Goal: Find specific page/section: Find specific page/section

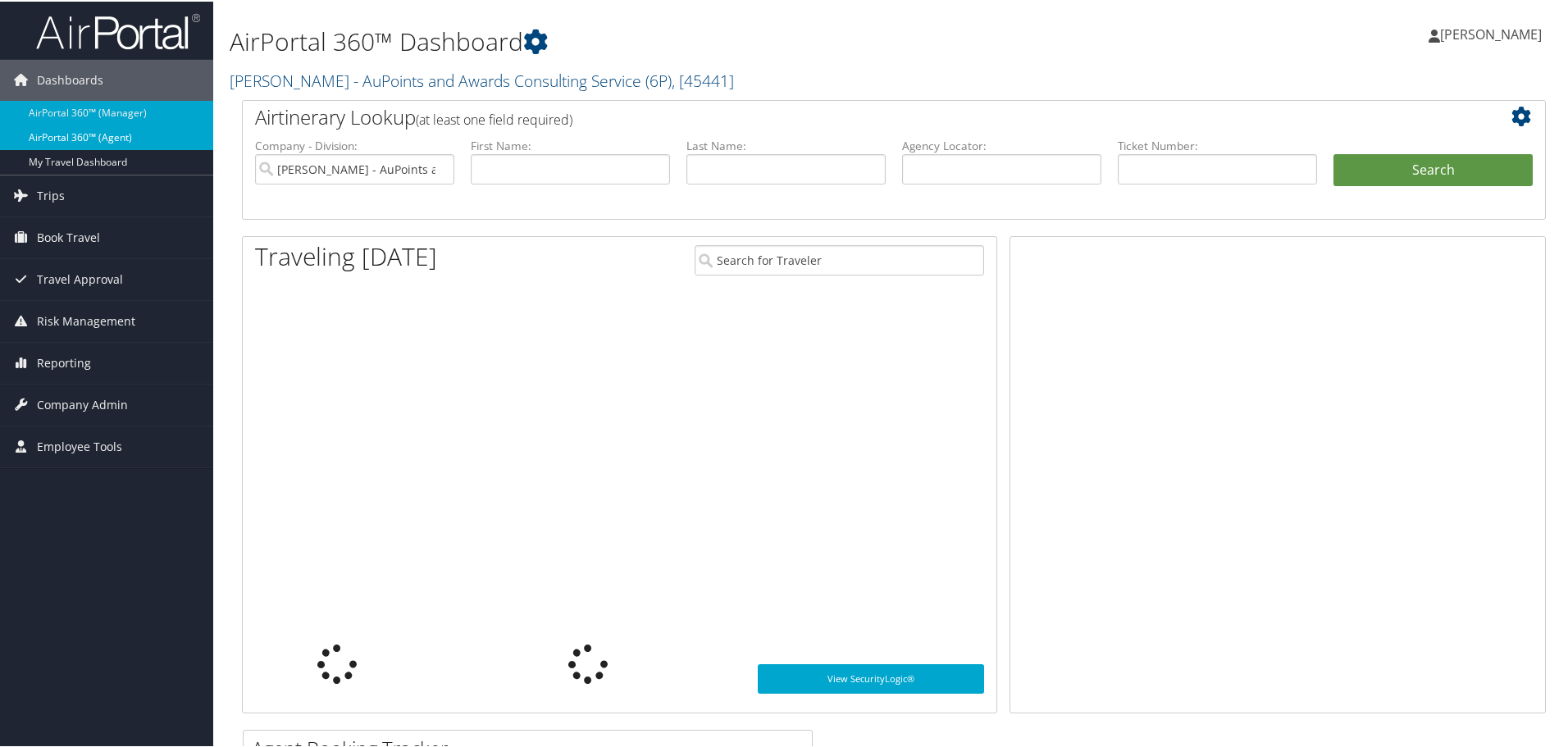
click at [67, 142] on link "AirPortal 360™ (Agent)" at bounding box center [106, 135] width 213 height 24
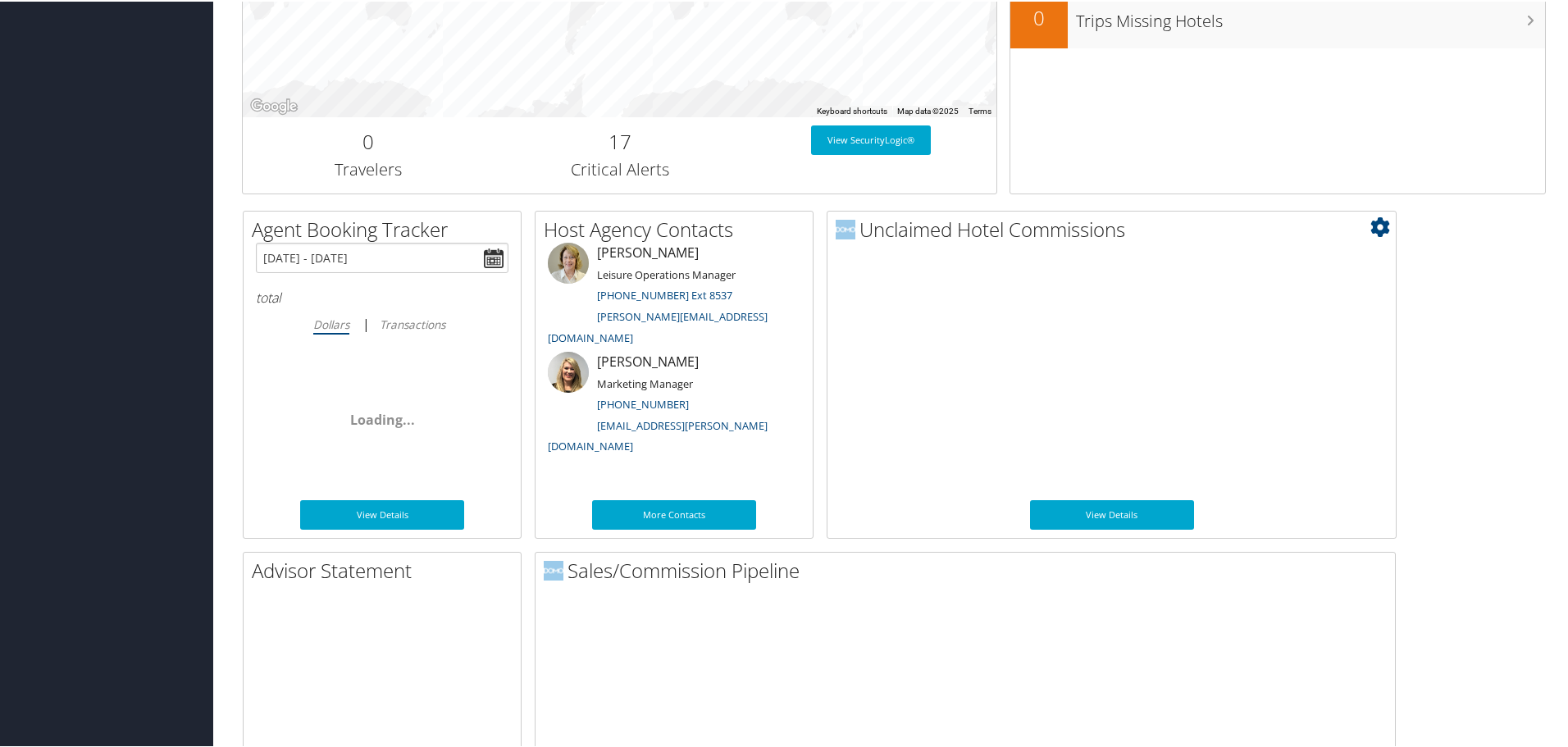
scroll to position [799, 0]
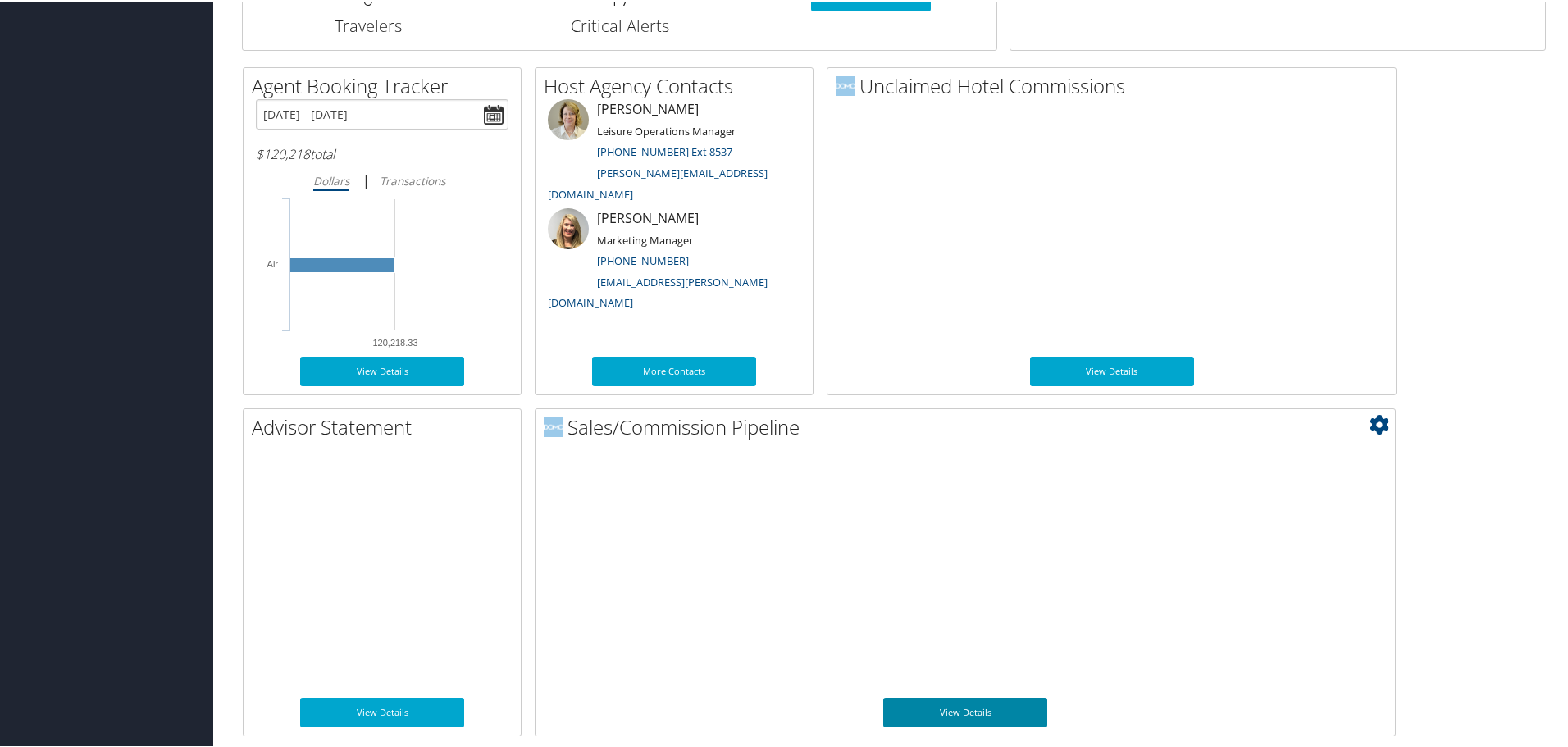
click at [975, 706] on link "View Details" at bounding box center [965, 710] width 164 height 29
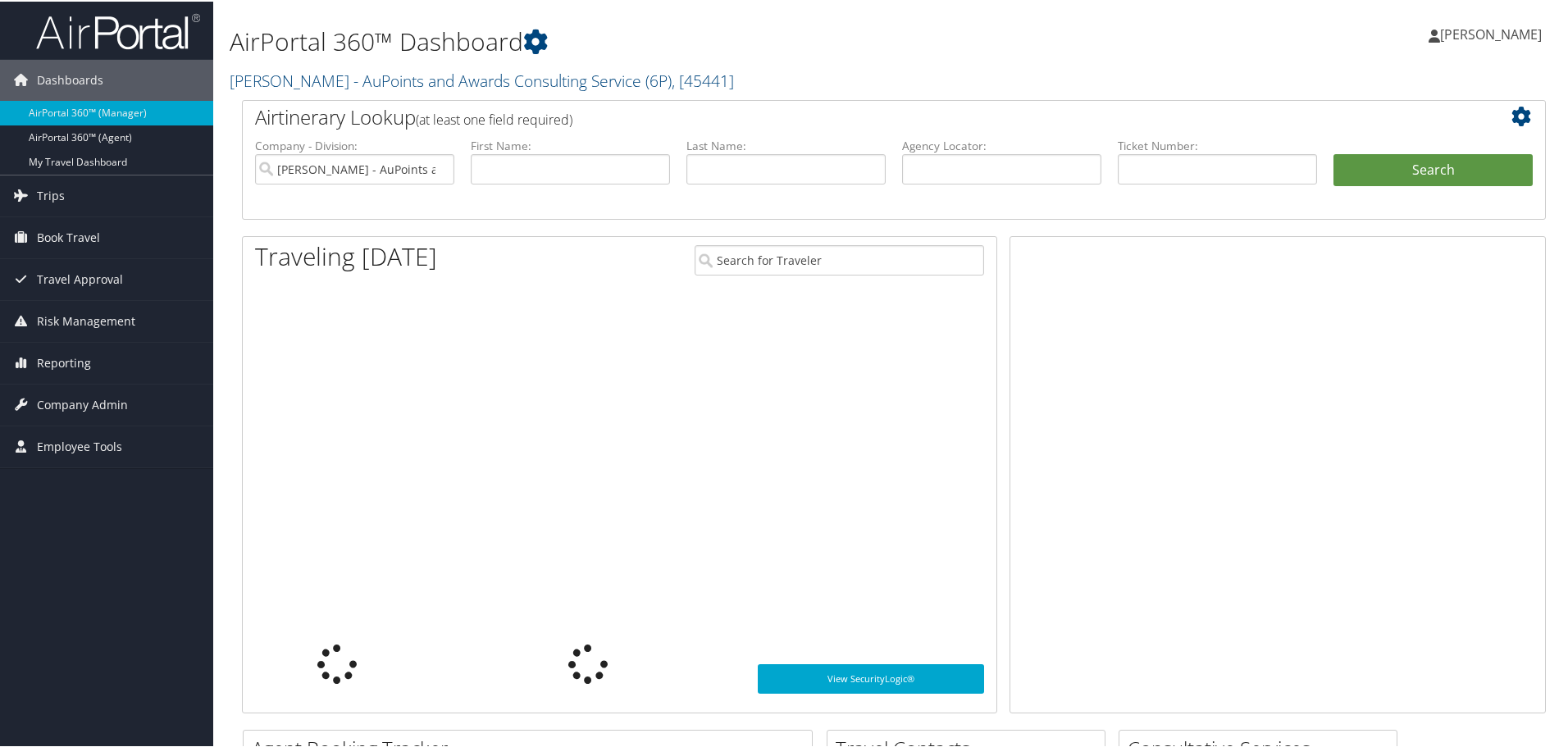
click at [83, 140] on link "AirPortal 360™ (Agent)" at bounding box center [106, 135] width 213 height 24
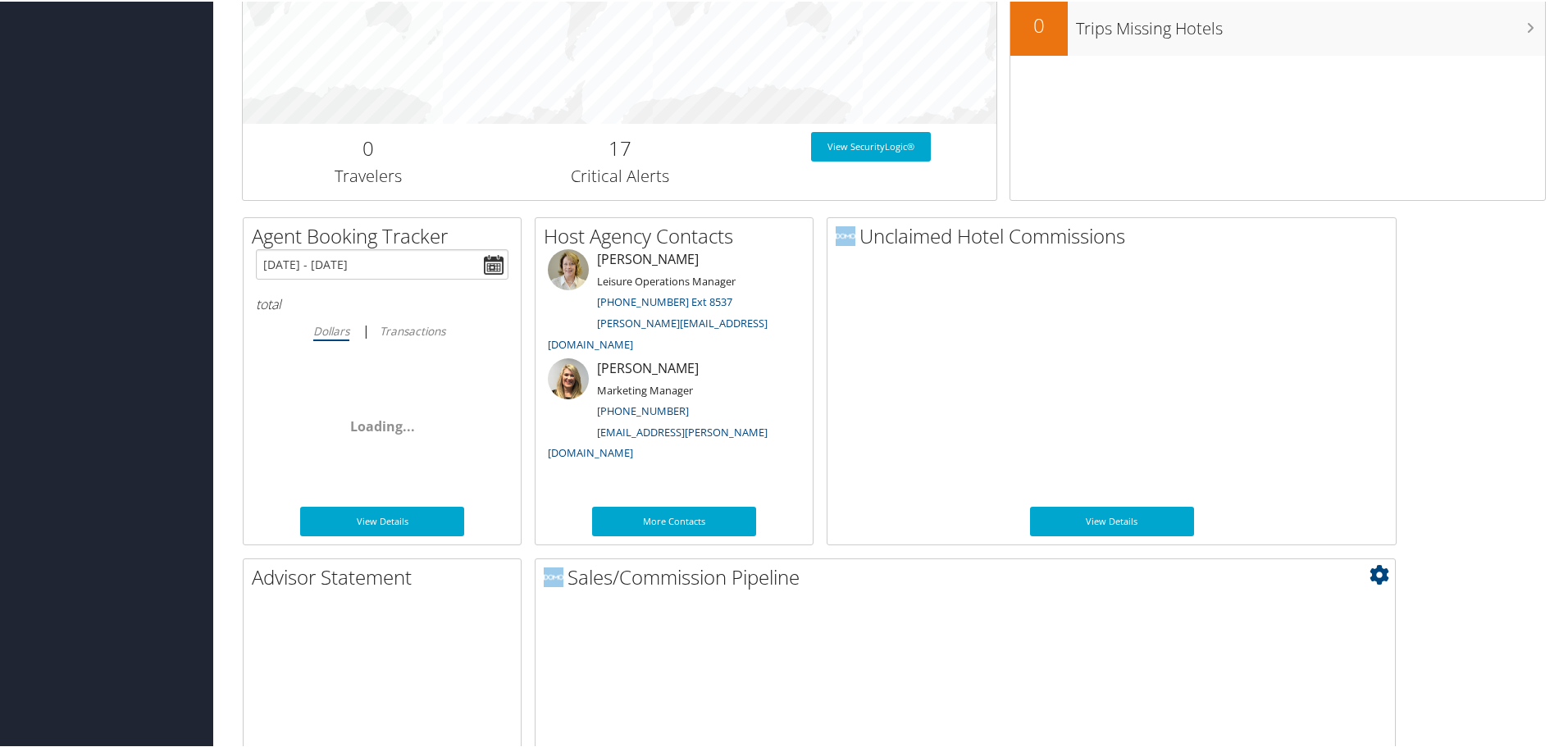
scroll to position [799, 0]
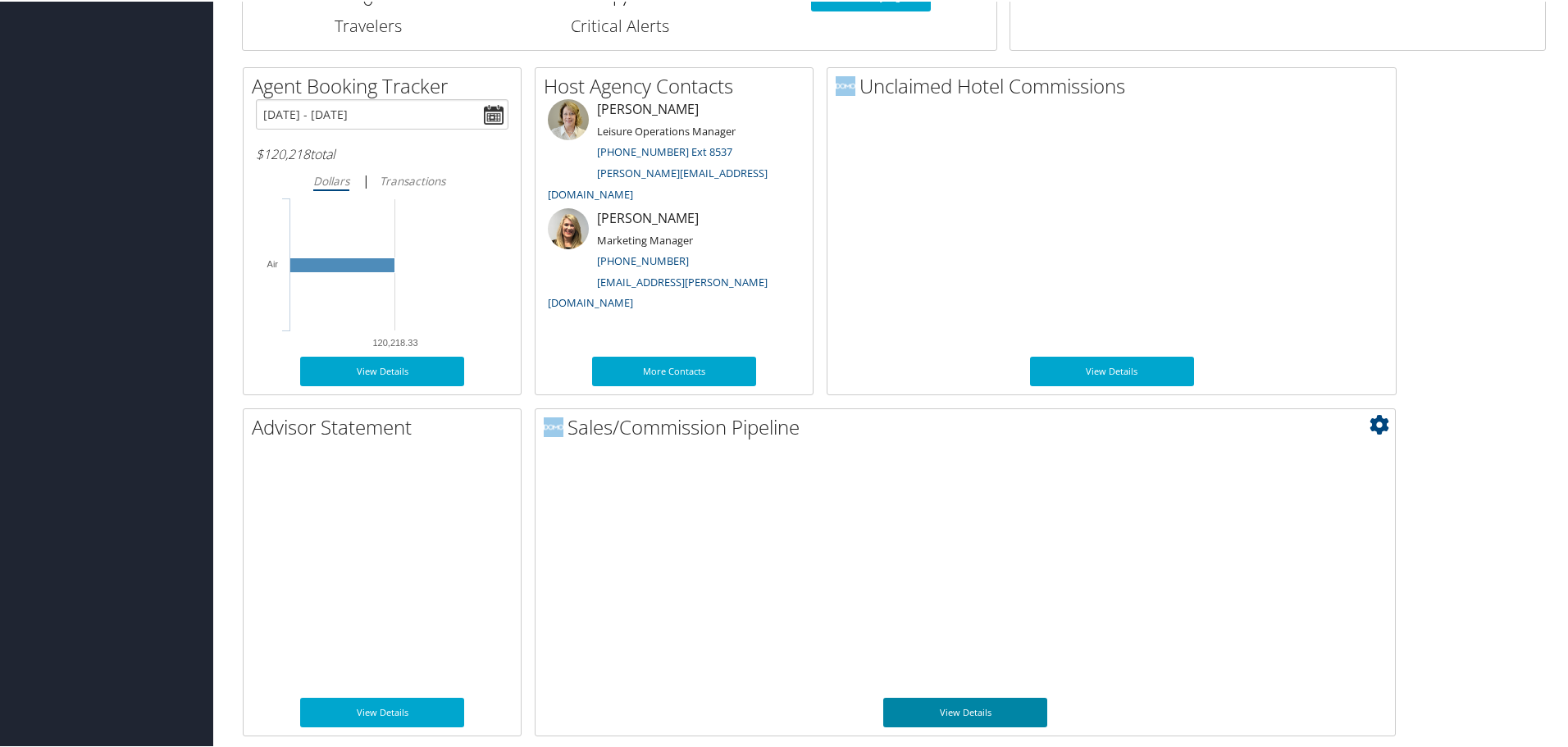
click at [1014, 706] on link "View Details" at bounding box center [965, 710] width 164 height 29
